Goal: Task Accomplishment & Management: Complete application form

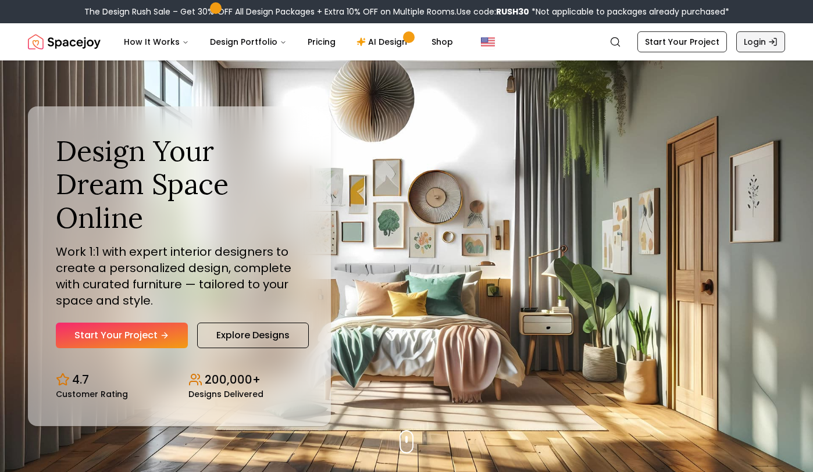
click at [761, 43] on link "Login" at bounding box center [760, 41] width 49 height 21
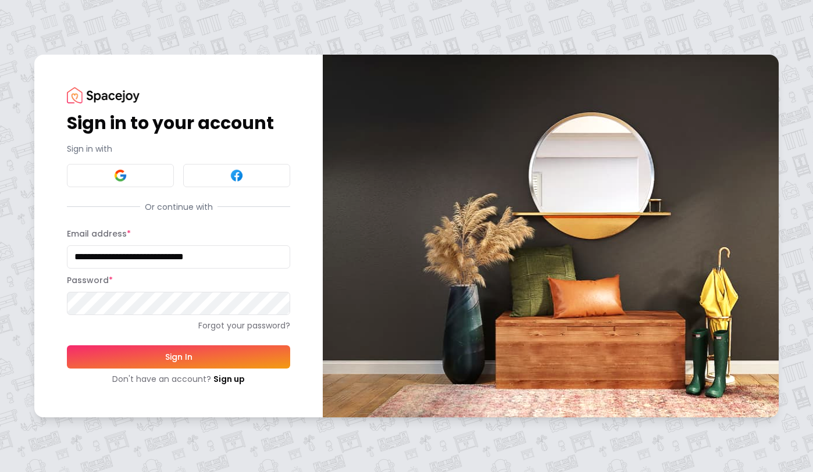
type input "**********"
click at [174, 357] on button "Sign In" at bounding box center [178, 357] width 223 height 23
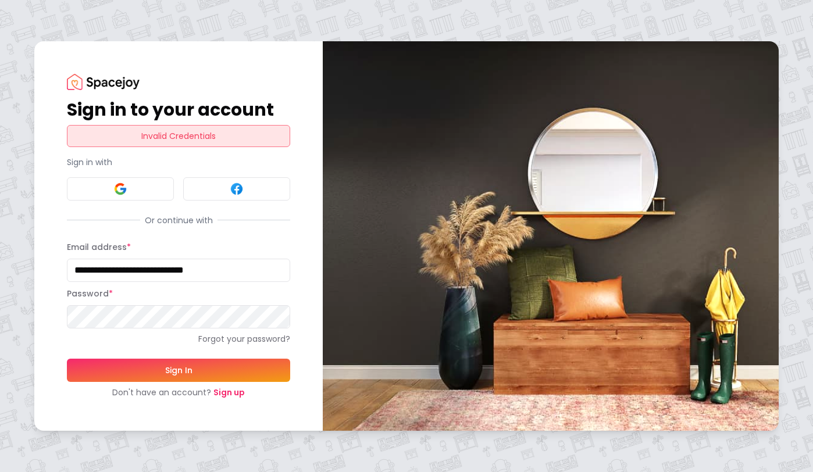
click at [227, 394] on link "Sign up" at bounding box center [228, 393] width 31 height 12
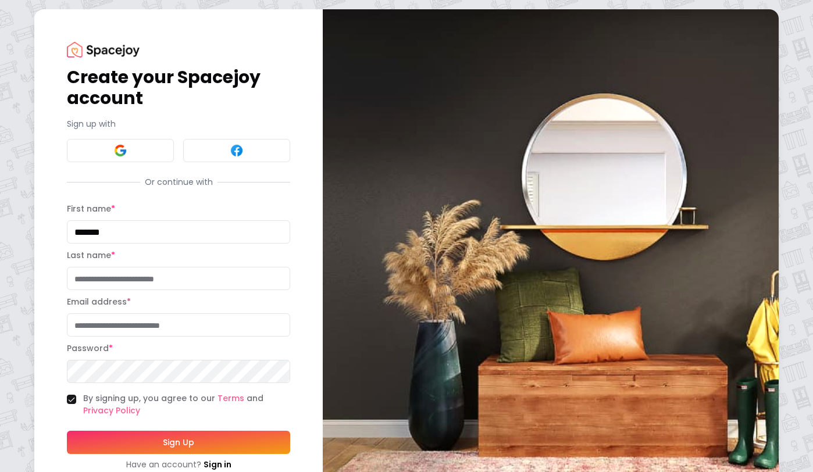
type input "*******"
type input "******"
type input "**********"
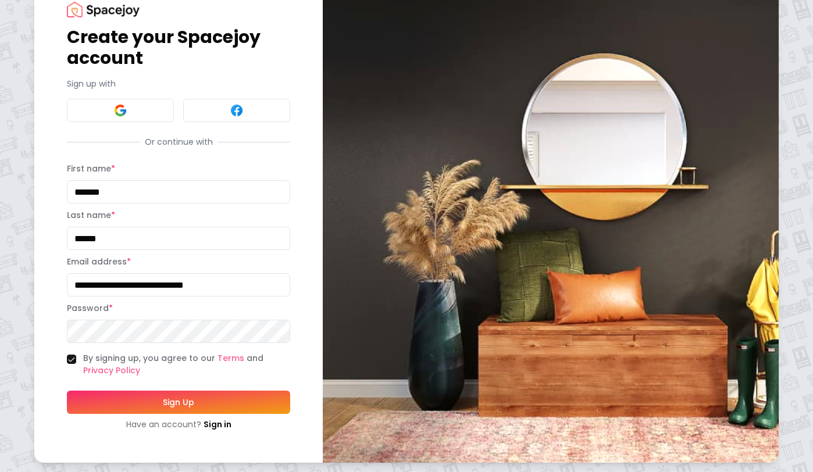
scroll to position [40, 0]
click at [160, 400] on button "Sign Up" at bounding box center [178, 402] width 223 height 23
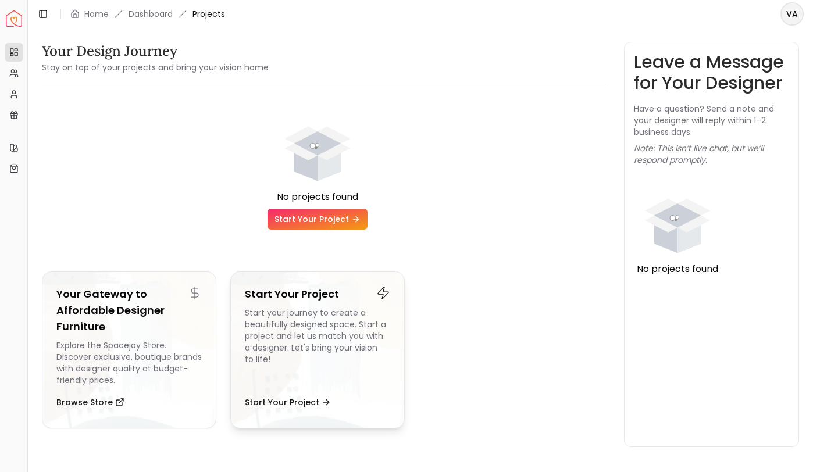
click at [307, 320] on div "Start your journey to create a beautifully designed space. Start a project and …" at bounding box center [317, 346] width 145 height 79
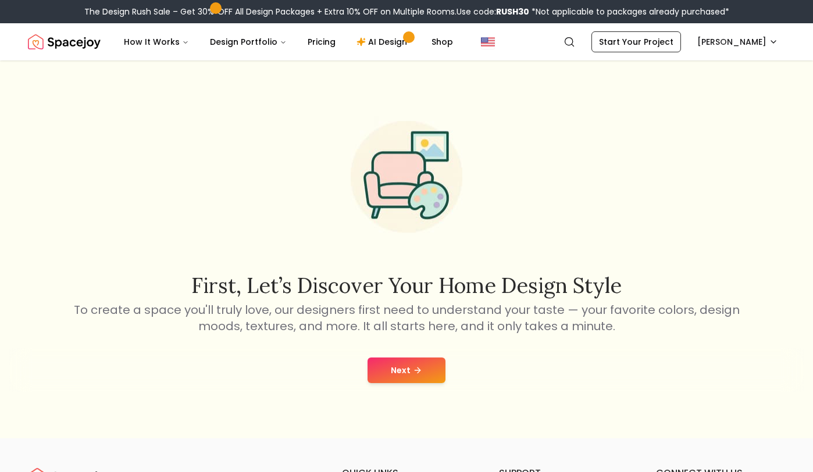
click at [407, 371] on button "Next" at bounding box center [407, 371] width 78 height 26
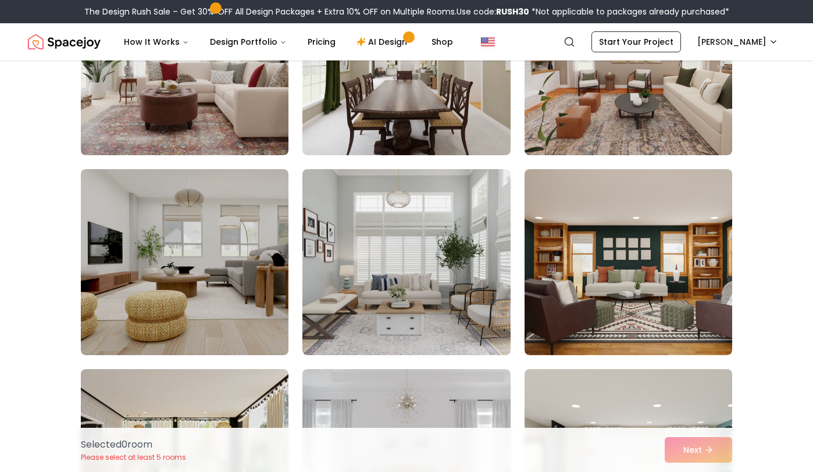
scroll to position [396, 0]
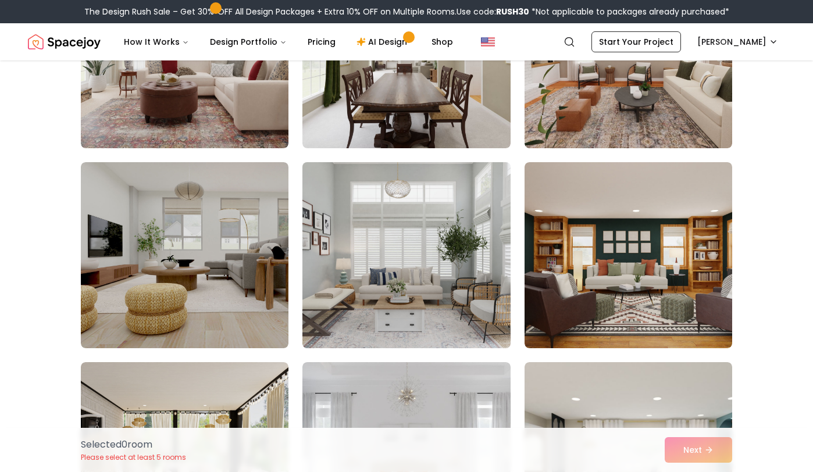
click at [440, 297] on img at bounding box center [406, 255] width 218 height 195
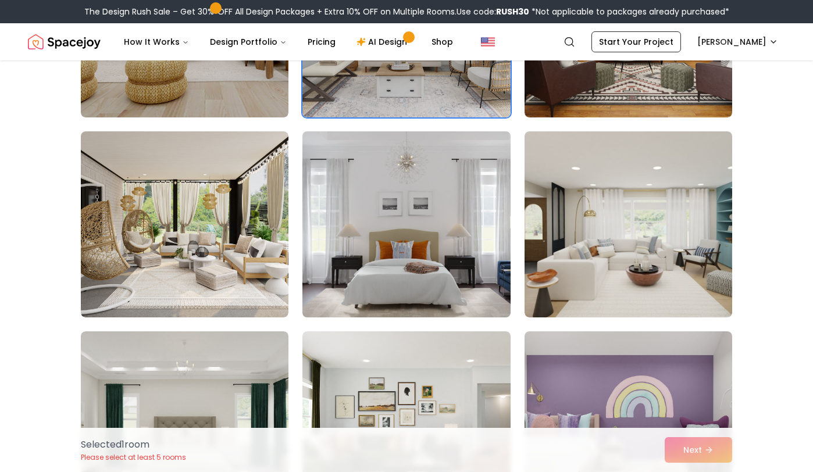
scroll to position [631, 0]
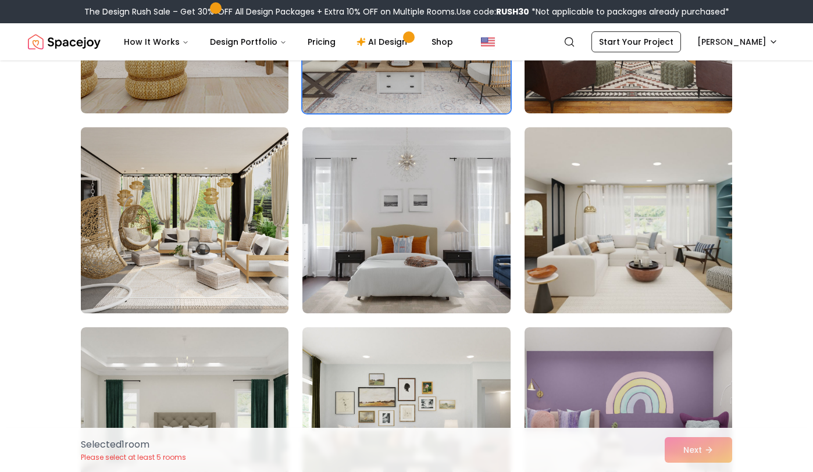
click at [219, 268] on img at bounding box center [185, 220] width 218 height 195
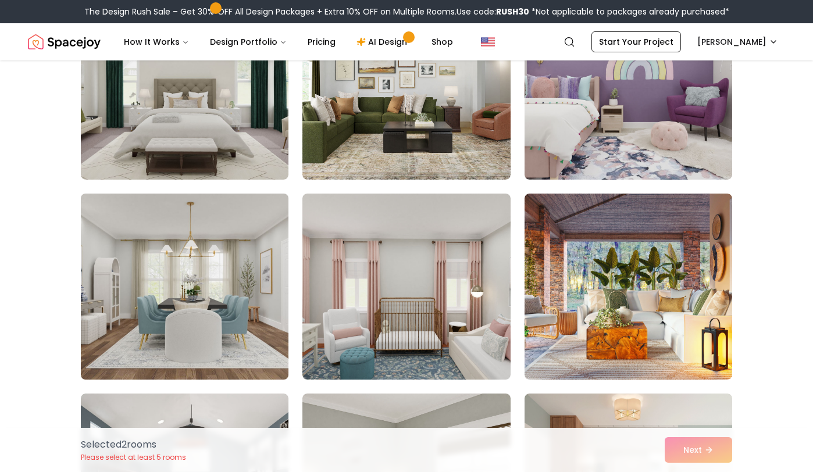
scroll to position [974, 0]
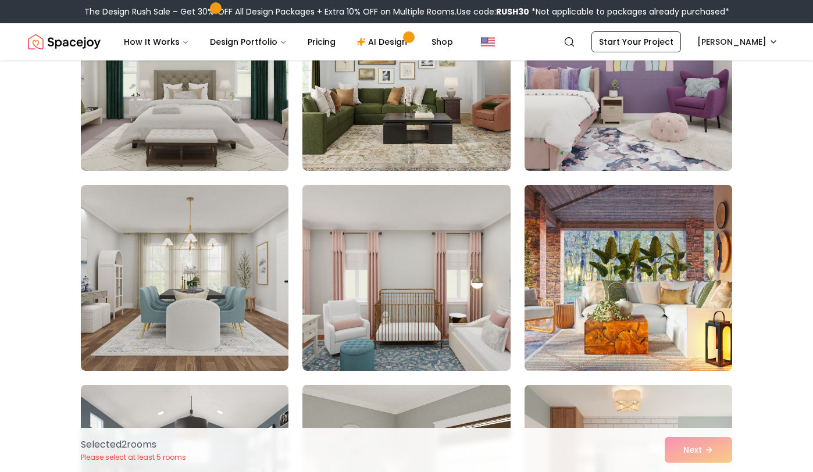
click at [619, 260] on img at bounding box center [628, 277] width 218 height 195
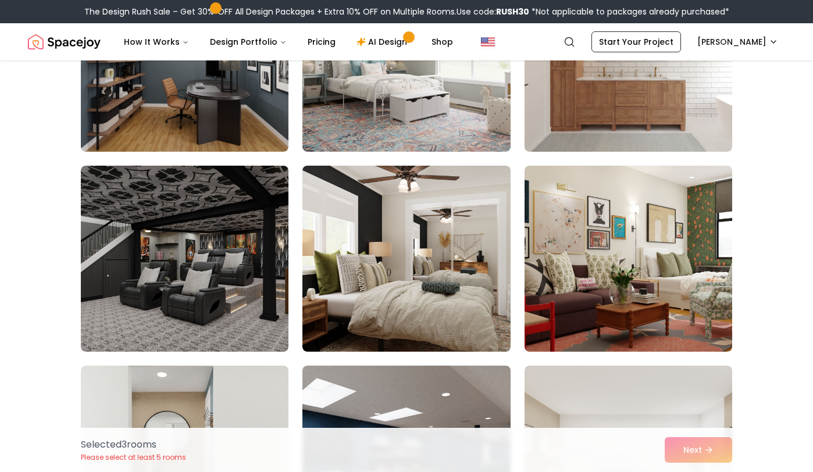
scroll to position [1395, 0]
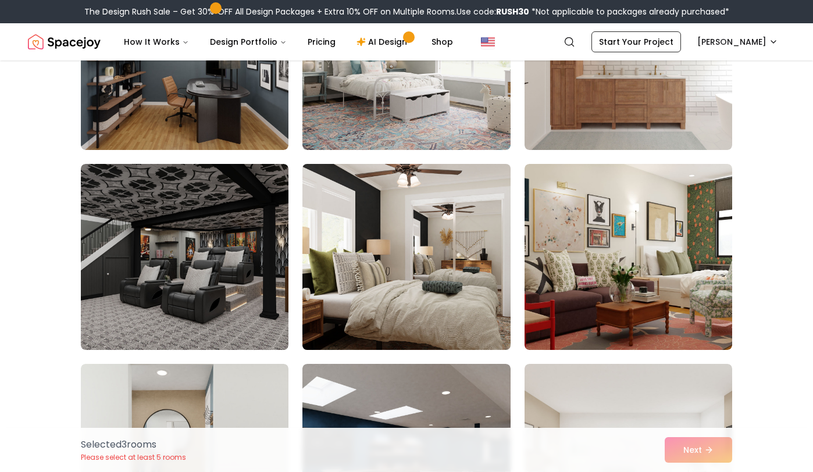
click at [452, 295] on img at bounding box center [406, 256] width 218 height 195
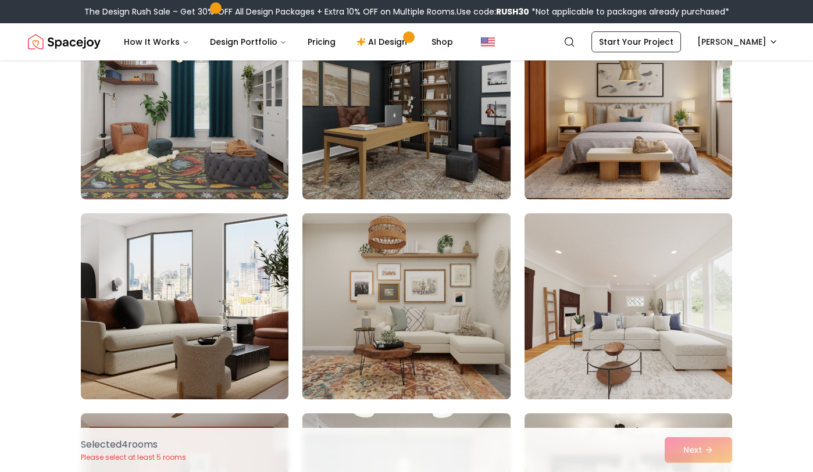
scroll to position [2172, 0]
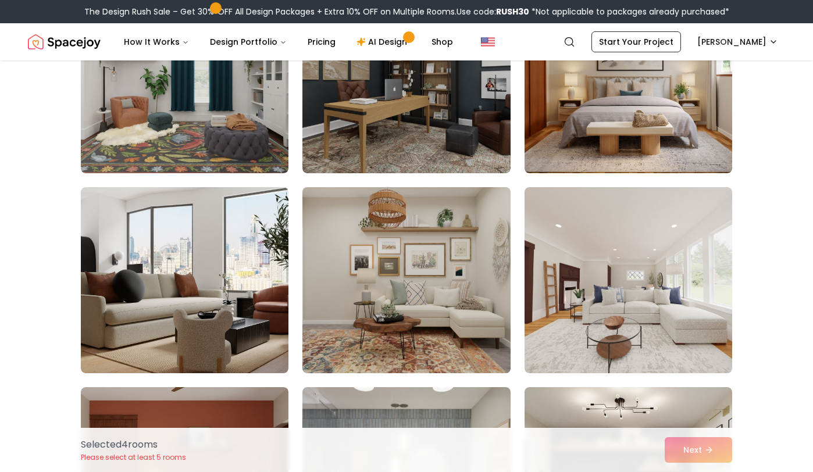
click at [440, 305] on img at bounding box center [406, 280] width 218 height 195
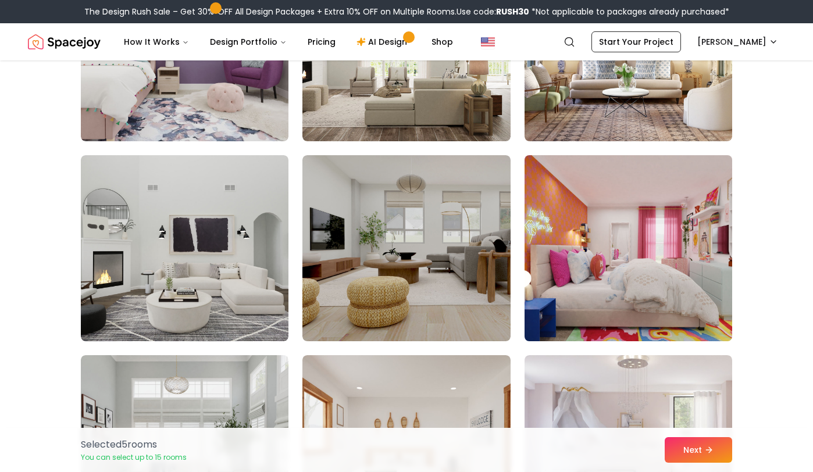
scroll to position [3406, 0]
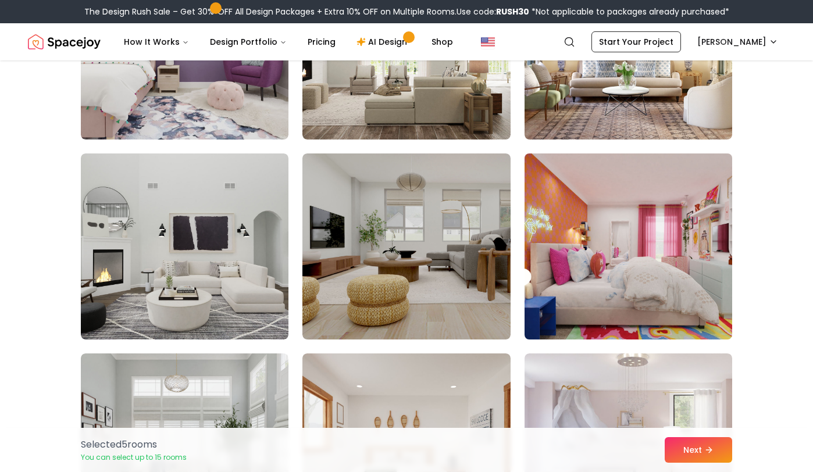
click at [601, 289] on img at bounding box center [628, 246] width 218 height 195
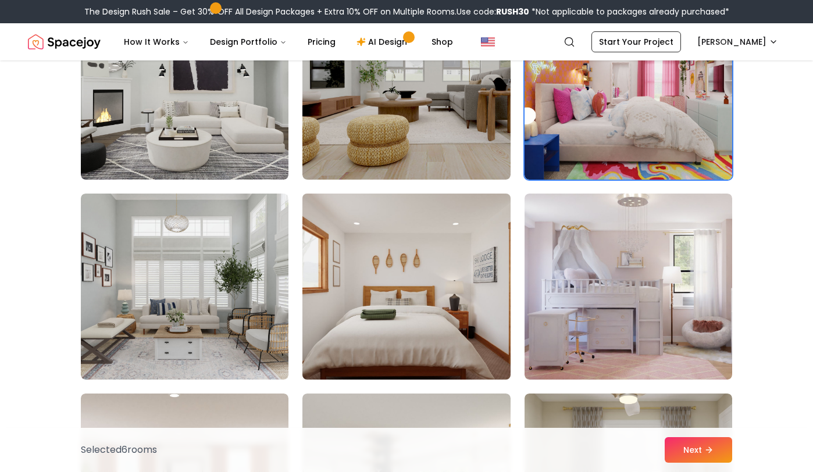
scroll to position [3572, 0]
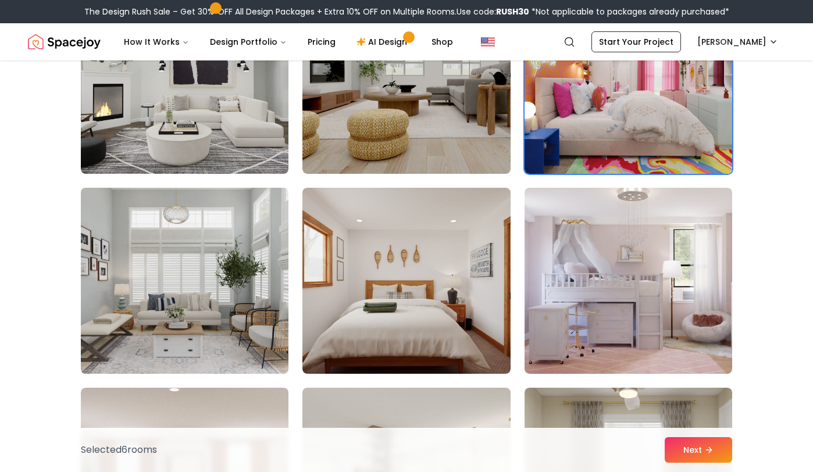
click at [272, 328] on img at bounding box center [185, 280] width 218 height 195
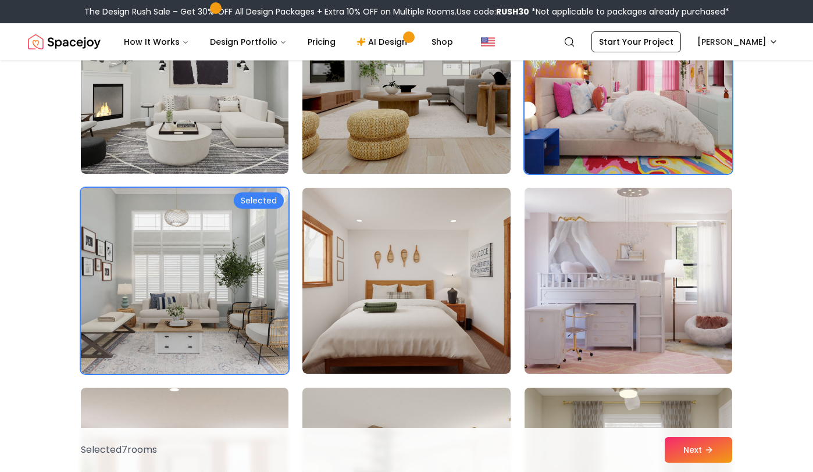
click at [661, 303] on img at bounding box center [628, 280] width 218 height 195
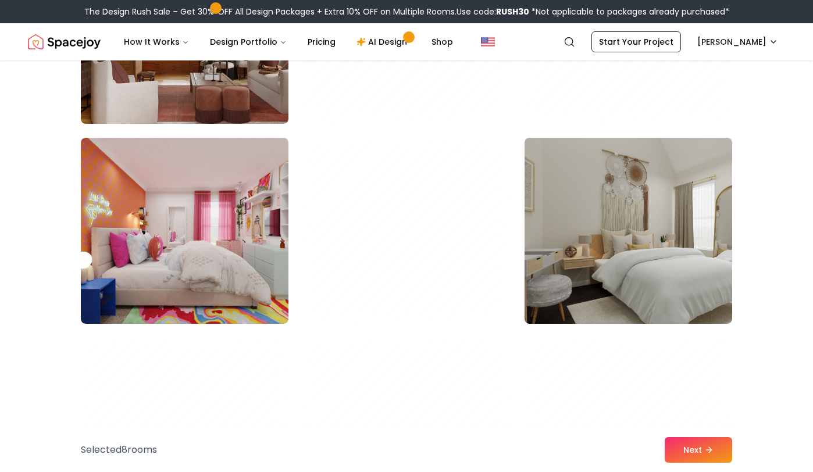
scroll to position [6228, 0]
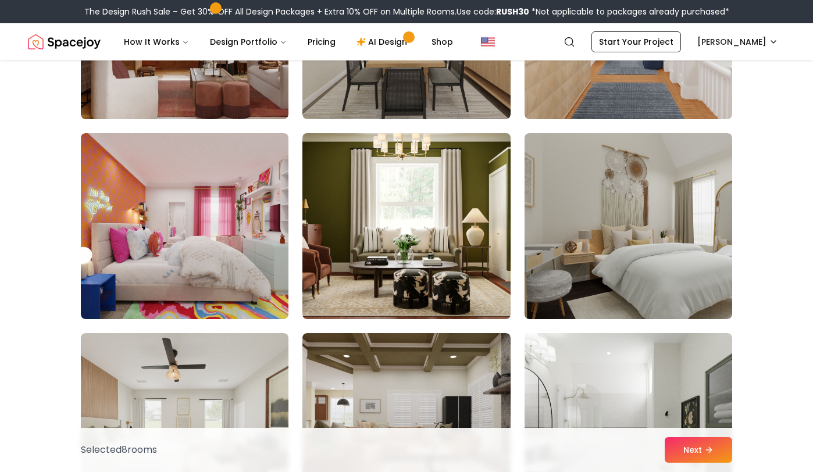
click at [451, 251] on img at bounding box center [406, 226] width 218 height 195
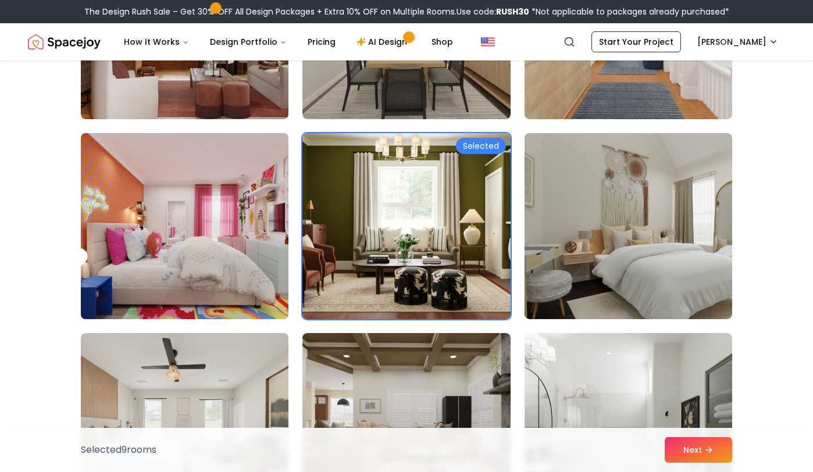
click at [259, 263] on img at bounding box center [185, 226] width 218 height 195
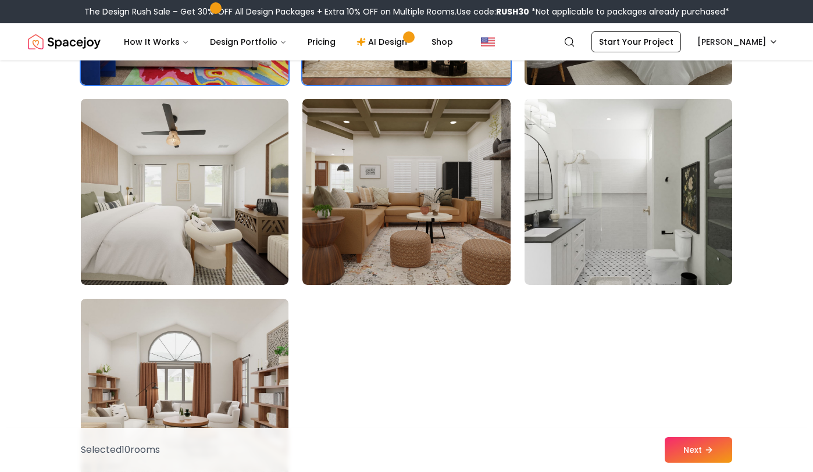
scroll to position [6520, 0]
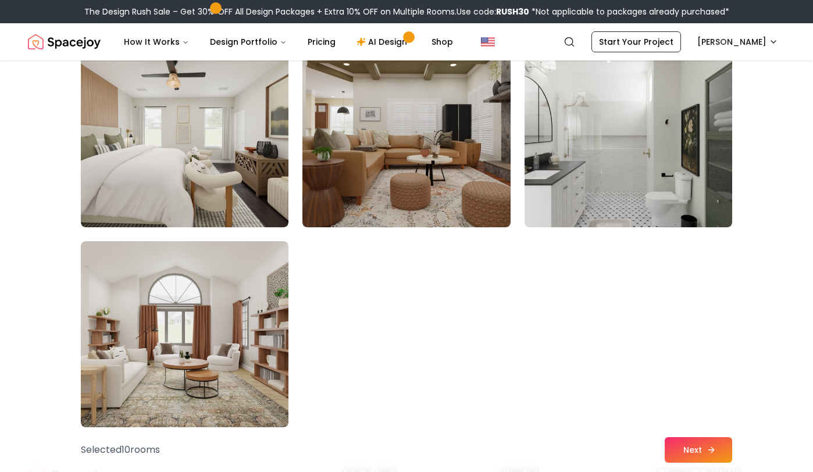
click at [690, 449] on button "Next" at bounding box center [698, 450] width 67 height 26
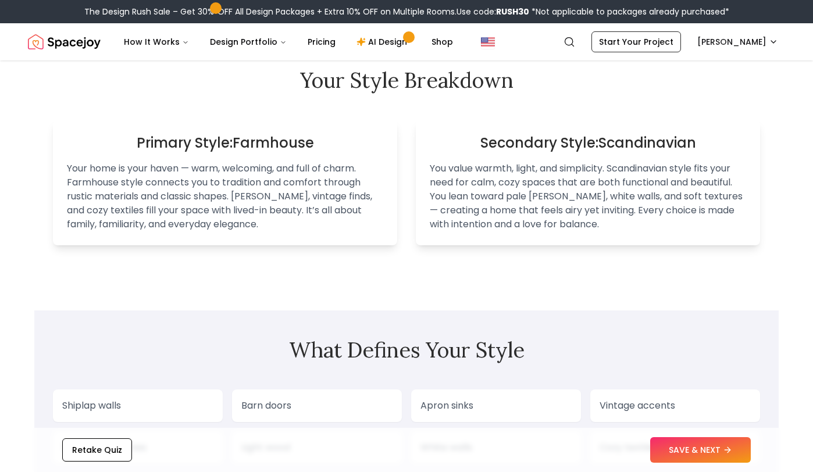
scroll to position [601, 0]
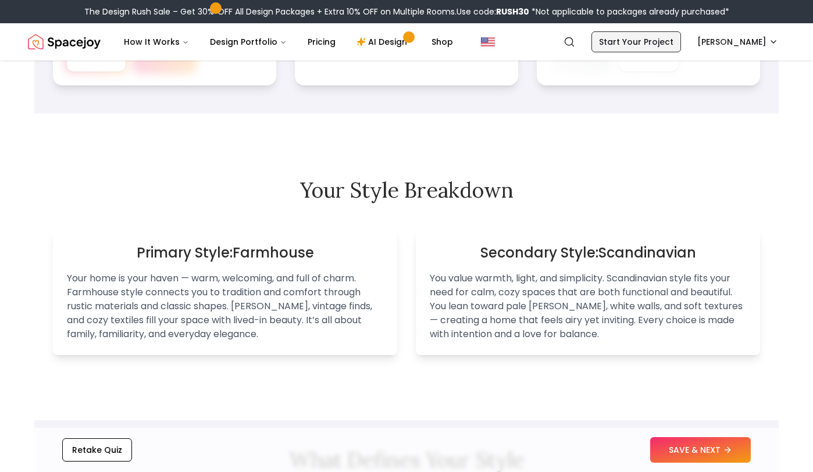
click at [613, 47] on link "Start Your Project" at bounding box center [637, 41] width 90 height 21
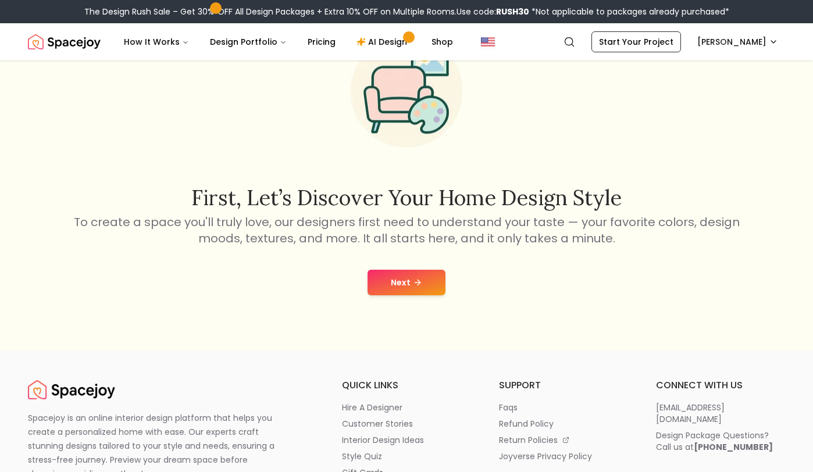
scroll to position [88, 0]
click at [411, 287] on button "Next" at bounding box center [407, 283] width 78 height 26
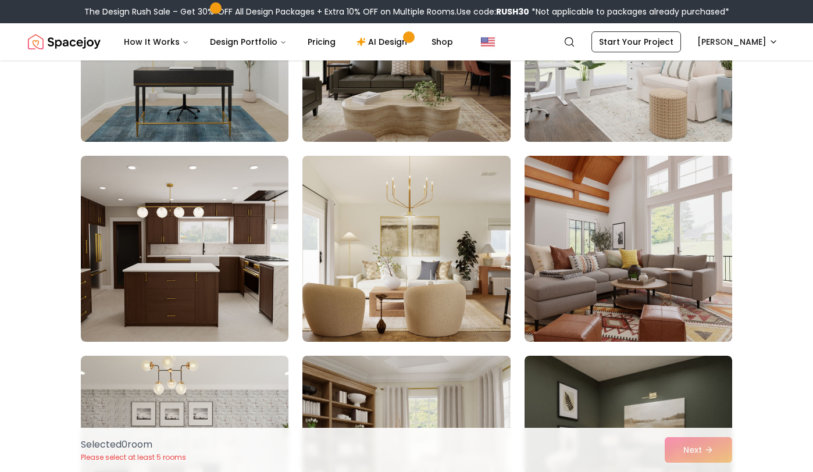
scroll to position [372, 0]
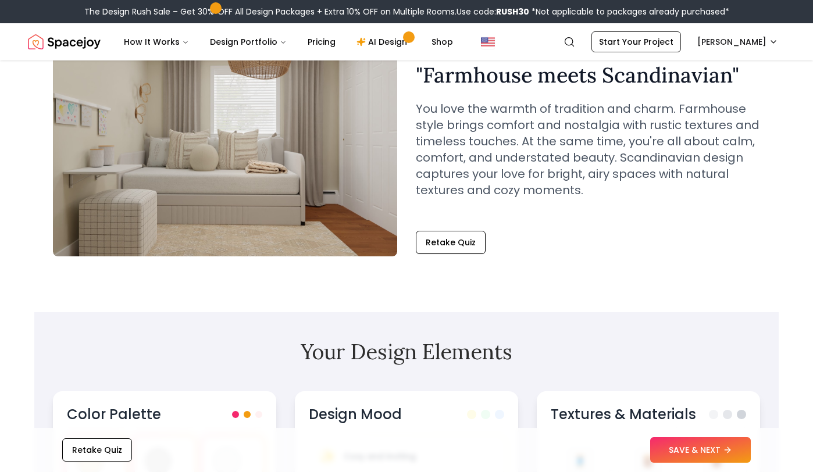
scroll to position [601, 0]
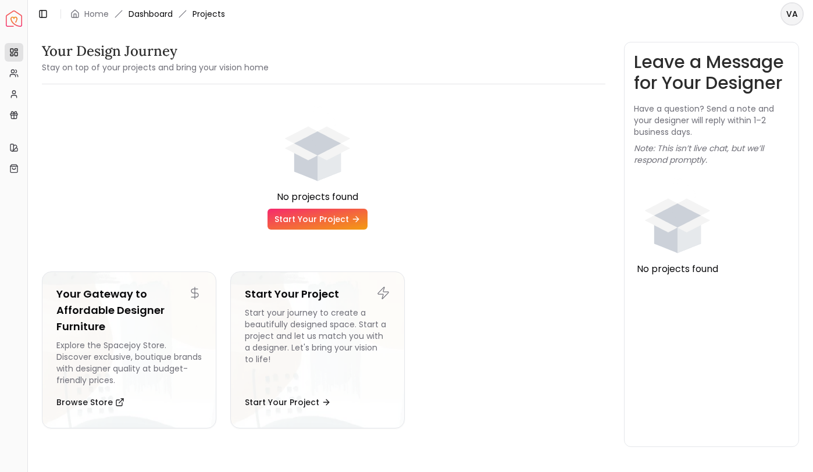
click at [166, 15] on link "Dashboard" at bounding box center [151, 14] width 44 height 12
